Goal: Contribute content: Contribute content

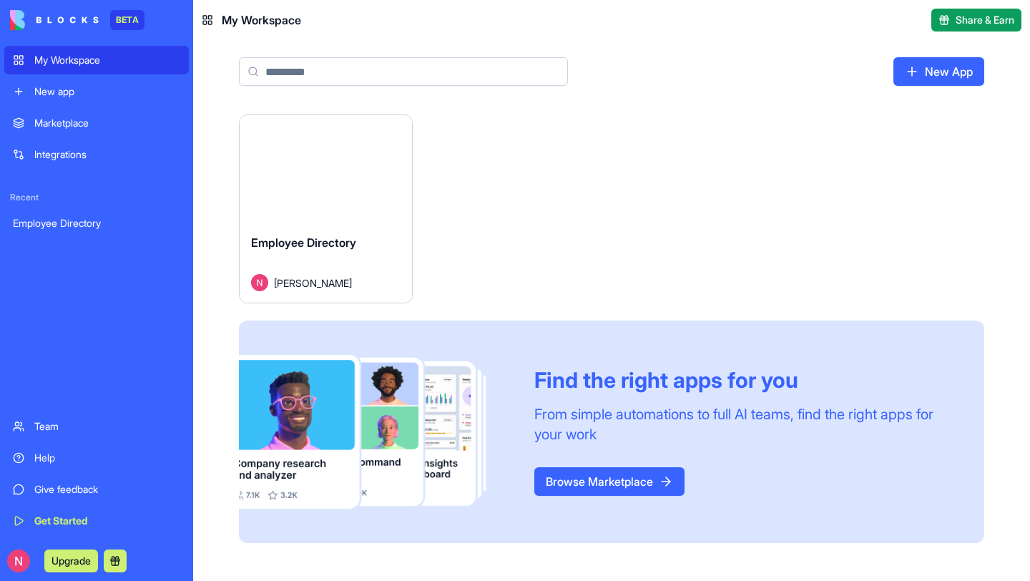
click at [213, 111] on div "New App" at bounding box center [611, 77] width 837 height 74
click at [743, 172] on div "Launch Employee Directory [PERSON_NAME] Find the right apps for you From simple…" at bounding box center [611, 328] width 745 height 428
click at [628, 247] on div "Launch Employee Directory [PERSON_NAME] Find the right apps for you From simple…" at bounding box center [611, 328] width 745 height 428
click at [559, 237] on div "Launch Employee Directory [PERSON_NAME] Find the right apps for you From simple…" at bounding box center [611, 328] width 745 height 428
click at [301, 282] on span "Nechal Maggon" at bounding box center [313, 282] width 78 height 15
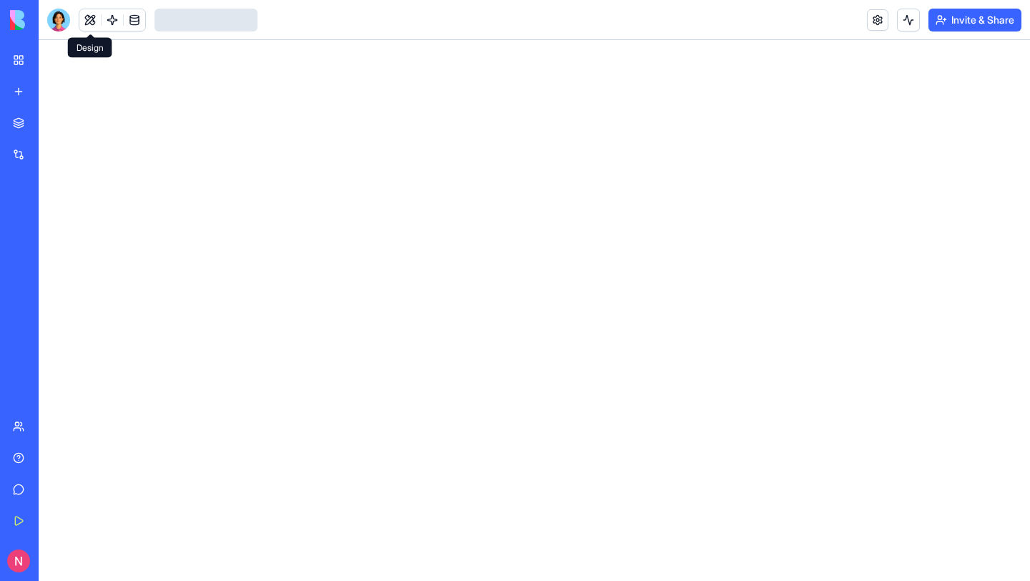
click at [91, 19] on link at bounding box center [89, 19] width 21 height 21
click at [33, 66] on link "My Workspace" at bounding box center [32, 60] width 57 height 29
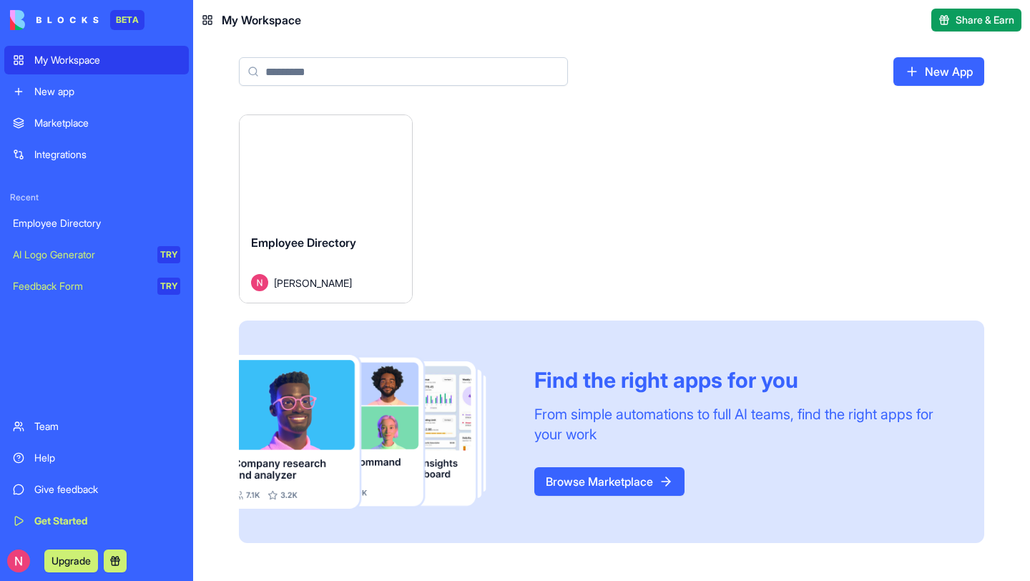
click at [77, 56] on div "My Workspace" at bounding box center [107, 60] width 146 height 14
click at [197, 96] on div "New App" at bounding box center [611, 77] width 837 height 74
click at [300, 201] on div "Launch" at bounding box center [326, 168] width 172 height 107
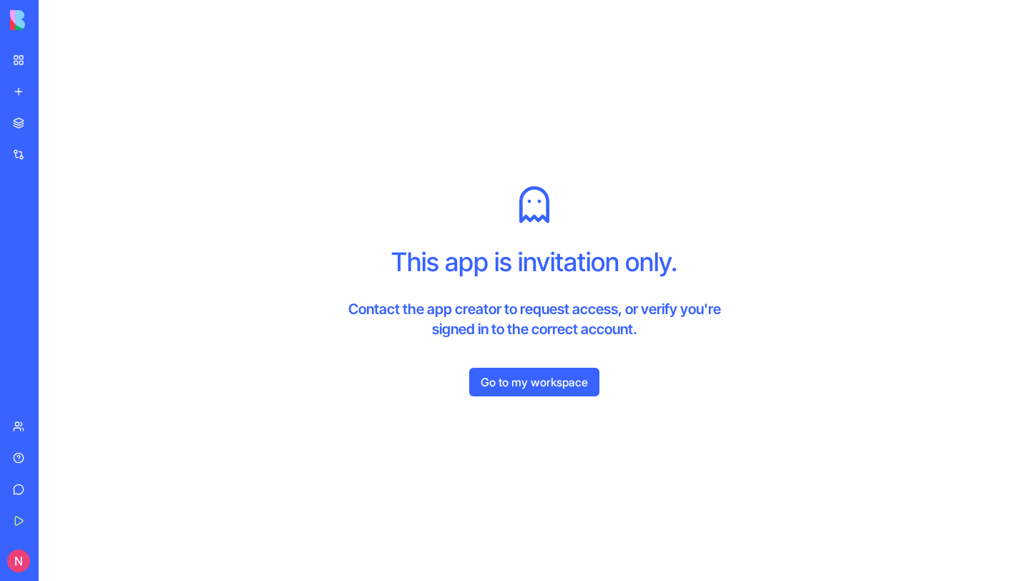
click at [559, 381] on link "Go to my workspace" at bounding box center [534, 382] width 130 height 29
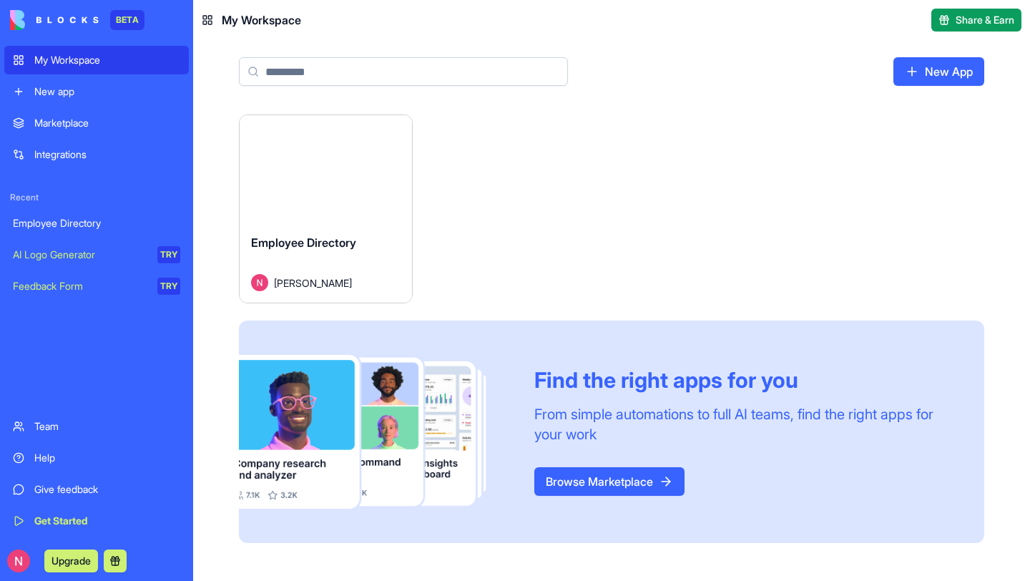
click at [495, 194] on div "Launch Employee Directory Nechal Maggon Find the right apps for you From simple…" at bounding box center [611, 328] width 745 height 428
drag, startPoint x: 664, startPoint y: 144, endPoint x: 541, endPoint y: 144, distance: 123.0
click at [617, 144] on div "Launch Employee Directory Nechal Maggon Find the right apps for you From simple…" at bounding box center [611, 328] width 745 height 428
click at [73, 100] on link "New app" at bounding box center [96, 91] width 184 height 29
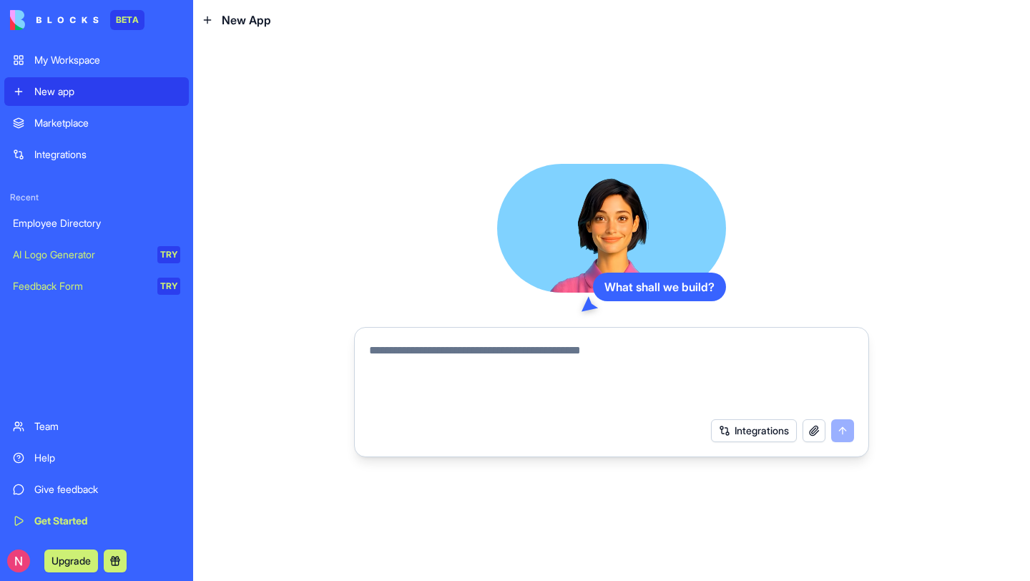
click at [568, 361] on textarea at bounding box center [611, 376] width 485 height 69
paste textarea "**********"
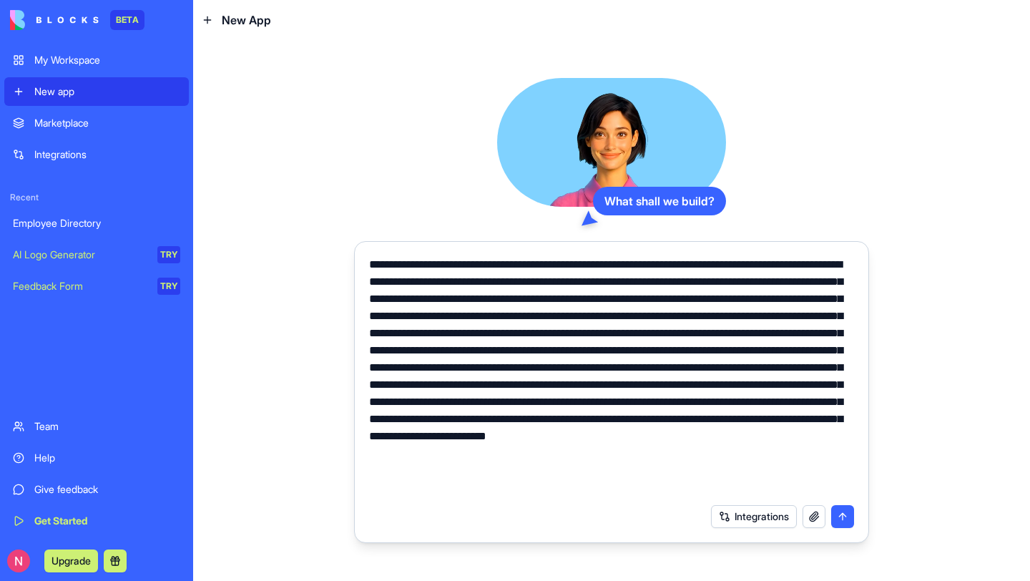
type textarea "**********"
click at [744, 521] on button "Integrations" at bounding box center [754, 516] width 86 height 23
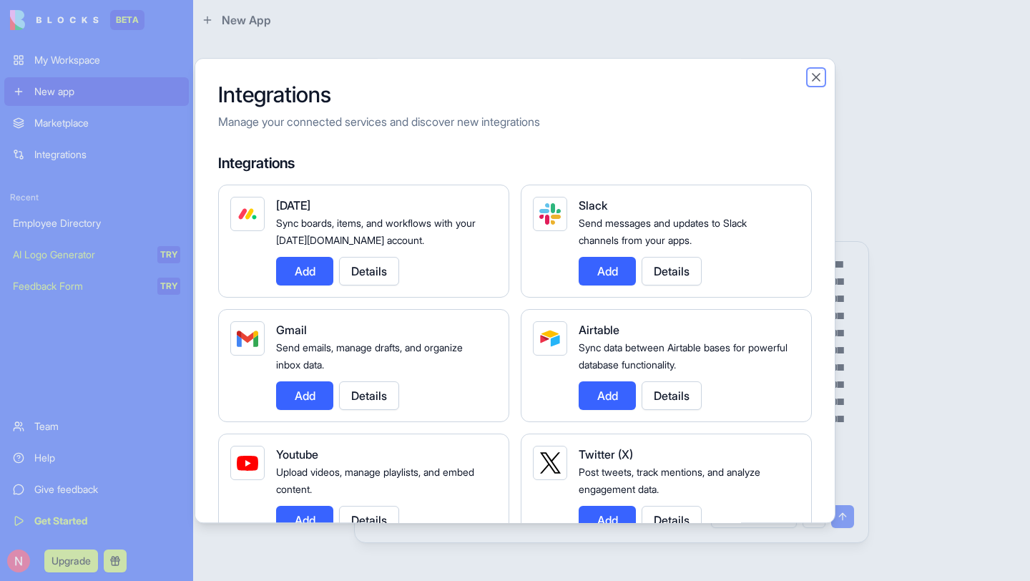
click at [815, 77] on button "Close" at bounding box center [816, 77] width 14 height 14
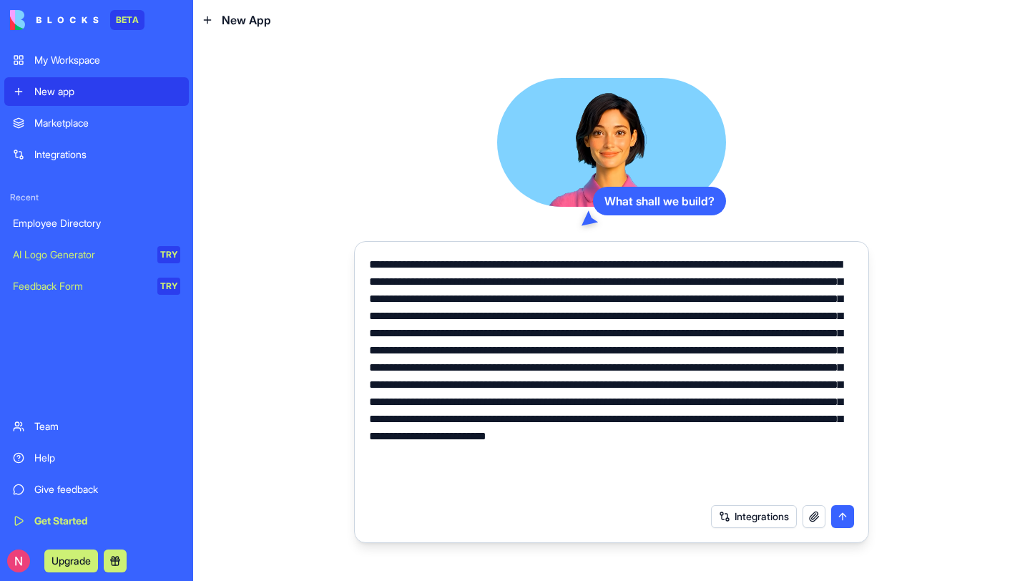
click at [683, 342] on textarea at bounding box center [611, 376] width 485 height 240
click at [684, 379] on textarea at bounding box center [611, 376] width 485 height 240
click at [841, 513] on button "submit" at bounding box center [842, 516] width 23 height 23
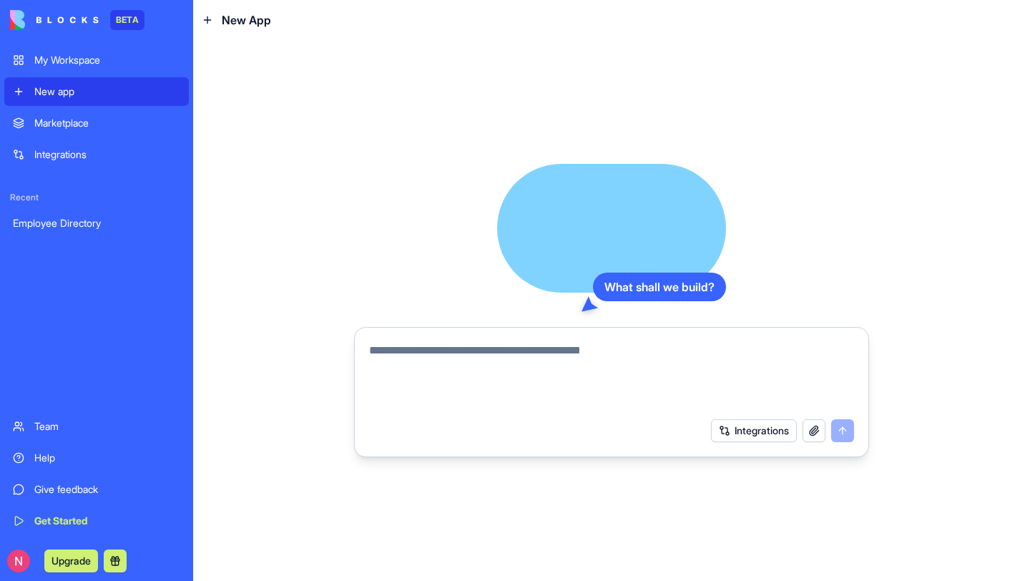
click at [532, 385] on textarea at bounding box center [611, 376] width 485 height 69
paste textarea "**********"
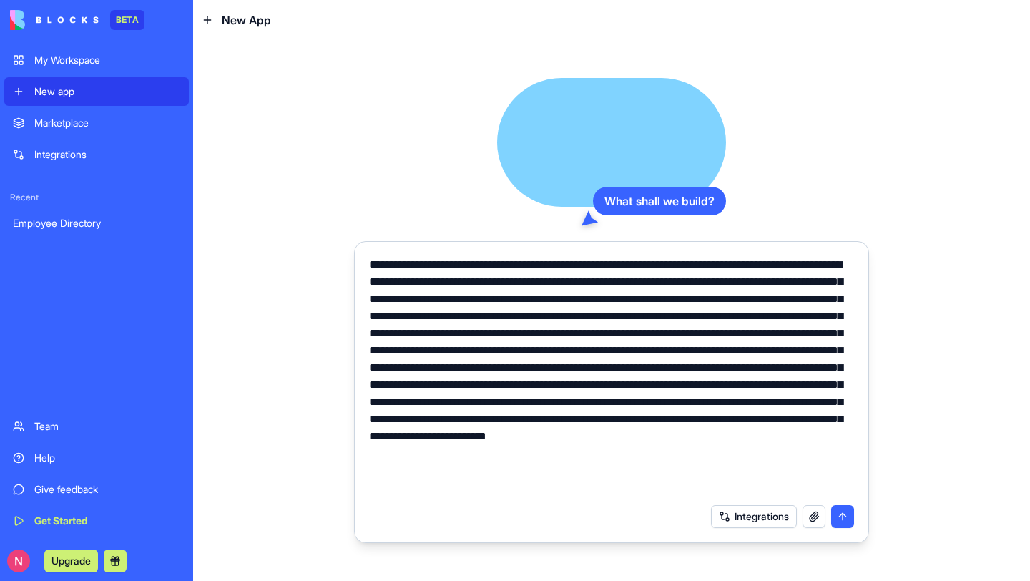
type textarea "**********"
click at [846, 518] on button "submit" at bounding box center [842, 516] width 23 height 23
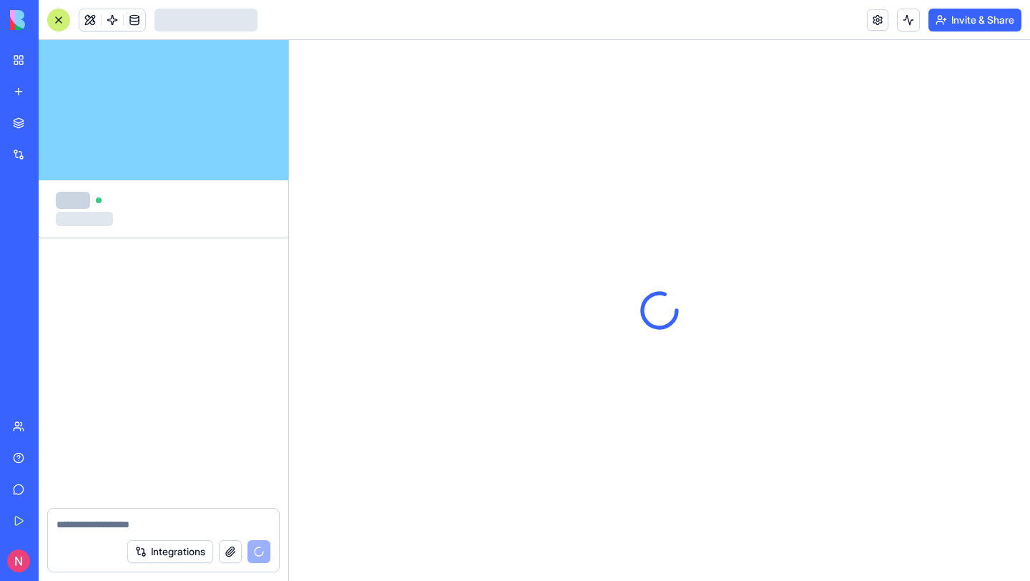
scroll to position [197, 0]
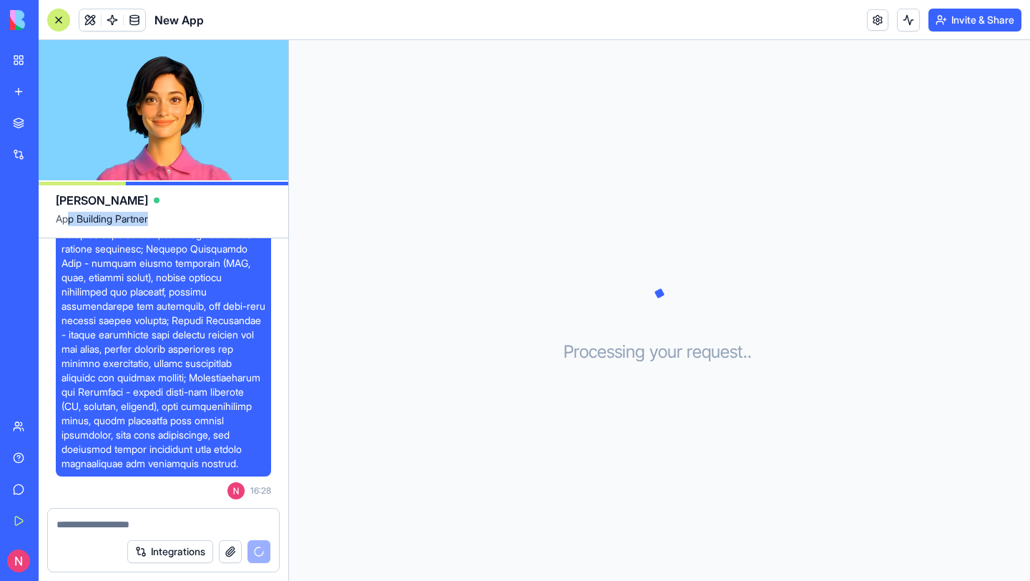
drag, startPoint x: 72, startPoint y: 219, endPoint x: 212, endPoint y: 214, distance: 140.2
click at [216, 215] on span "App Building Partner" at bounding box center [163, 225] width 215 height 26
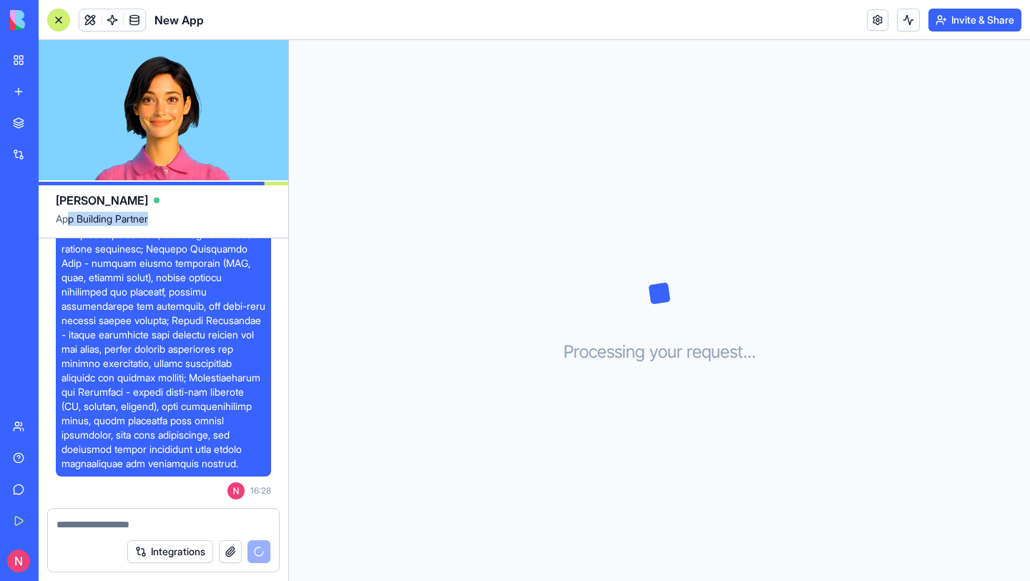
click at [235, 222] on span "App Building Partner" at bounding box center [163, 225] width 215 height 26
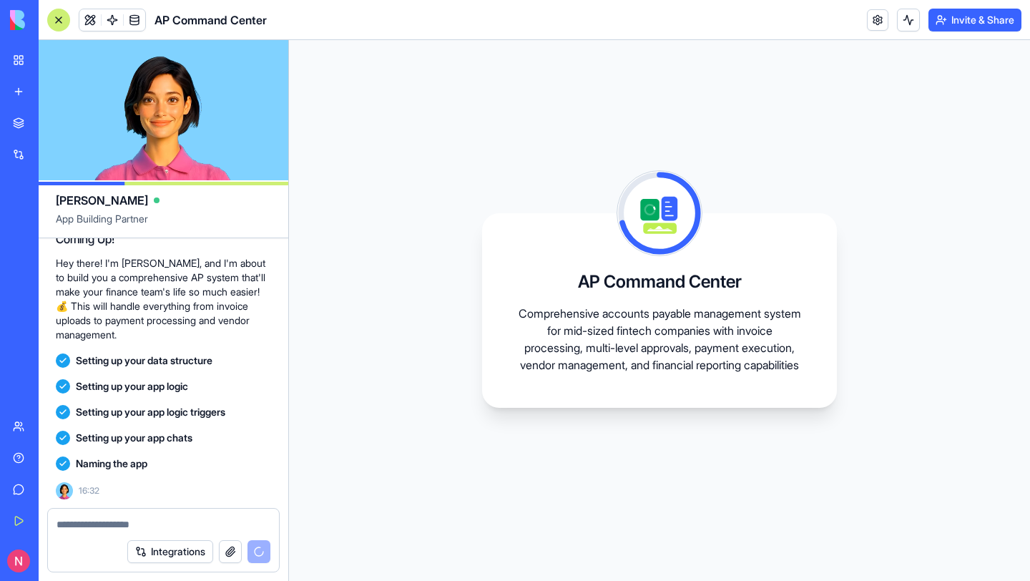
scroll to position [623, 0]
